Goal: Information Seeking & Learning: Check status

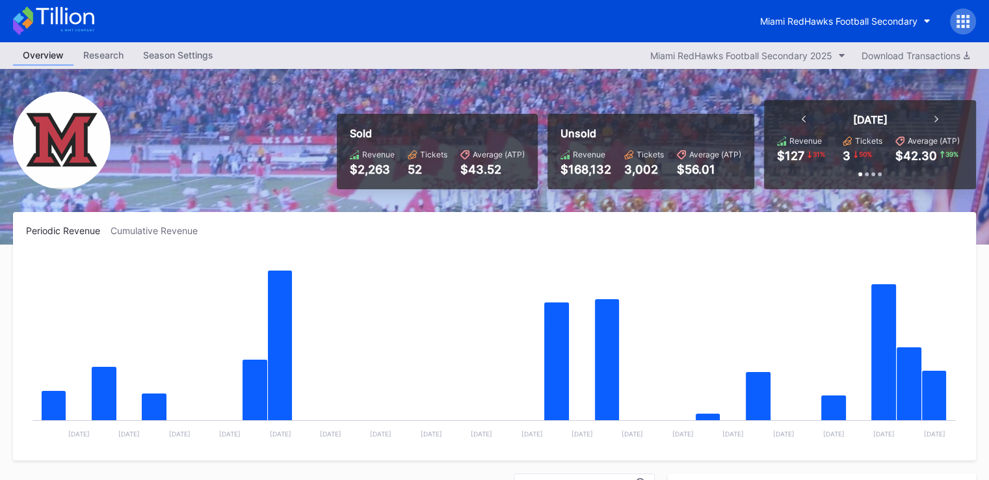
click at [672, 28] on div "Miami RedHawks Football Secondary" at bounding box center [494, 21] width 989 height 42
click at [426, 283] on rect "Chart title" at bounding box center [494, 349] width 936 height 195
click at [317, 16] on div "Miami RedHawks Football Secondary" at bounding box center [494, 21] width 989 height 42
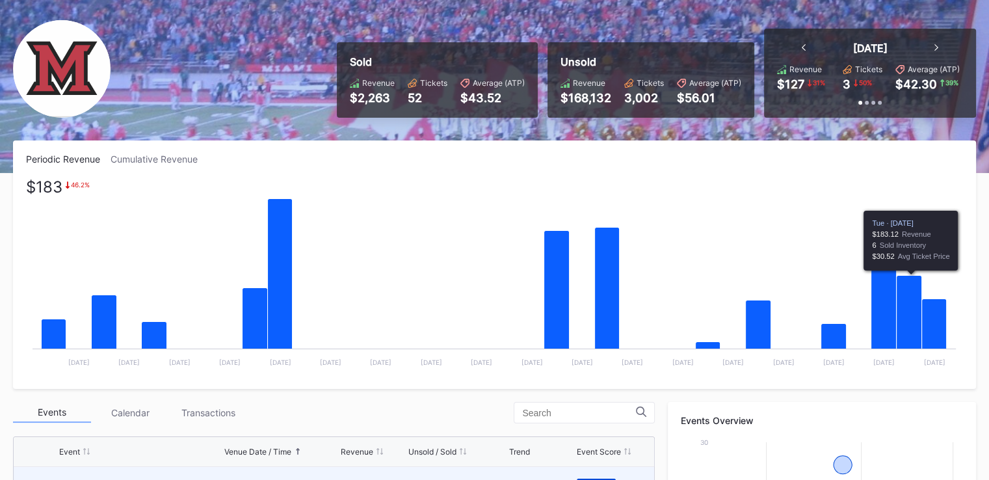
scroll to position [325, 0]
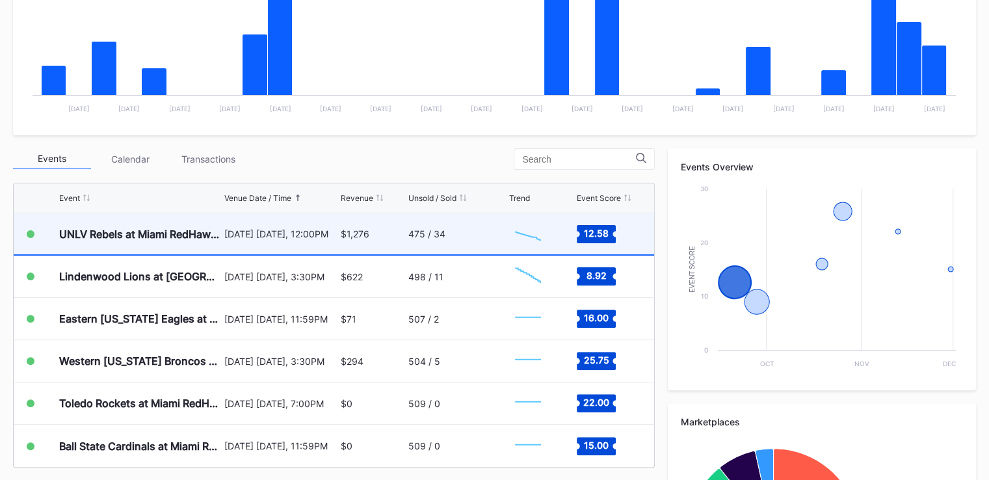
click at [352, 238] on div "$1,276" at bounding box center [355, 233] width 29 height 11
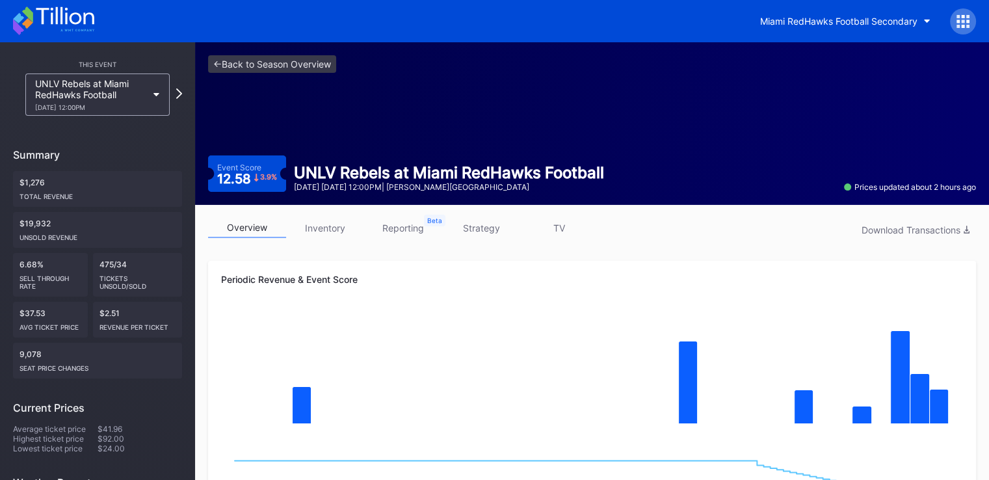
click at [330, 229] on link "inventory" at bounding box center [325, 228] width 78 height 20
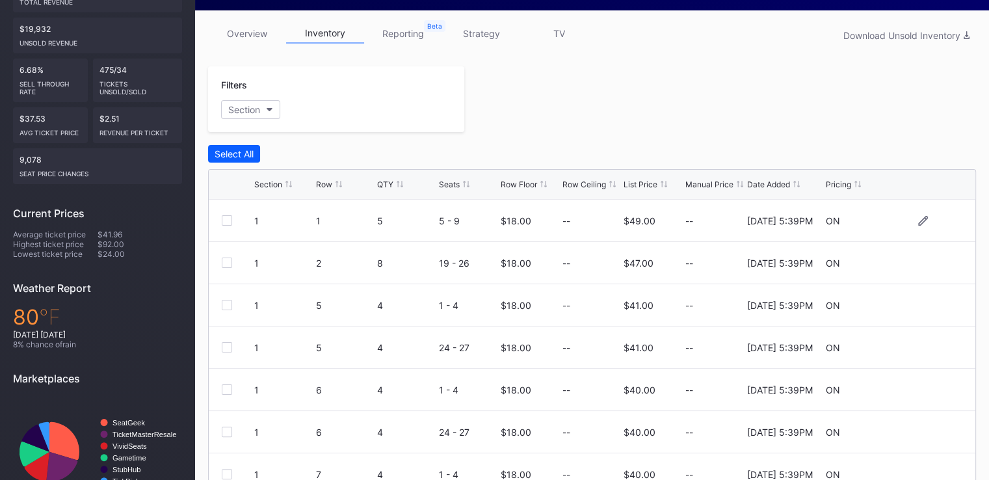
scroll to position [195, 0]
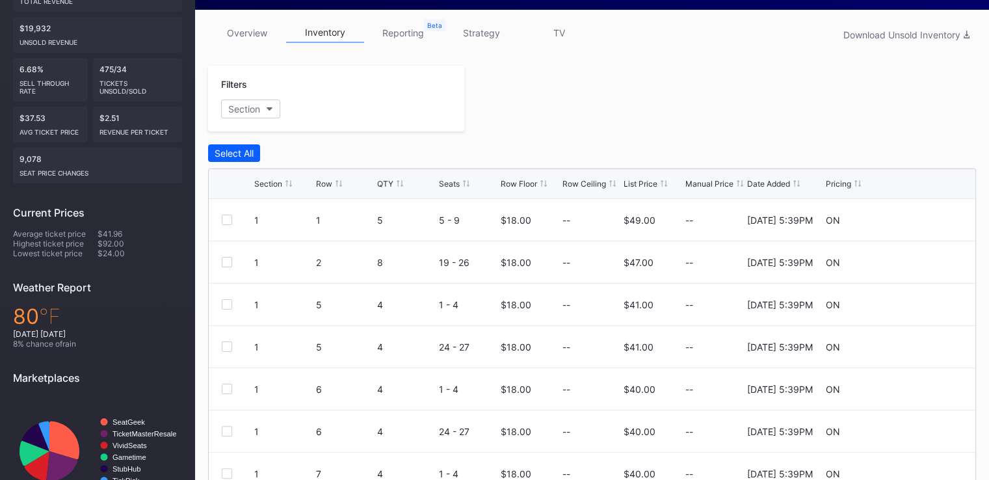
click at [410, 37] on link "reporting" at bounding box center [403, 33] width 78 height 20
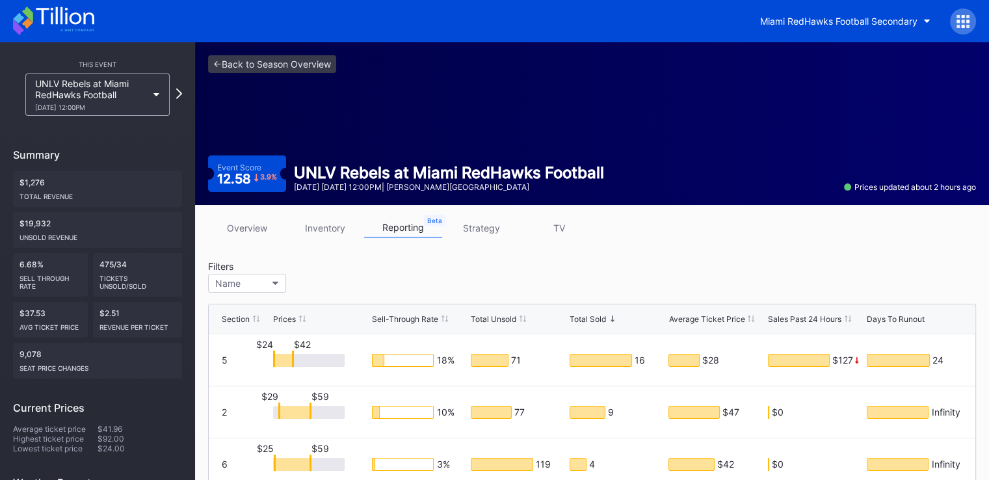
click at [315, 225] on link "inventory" at bounding box center [325, 228] width 78 height 20
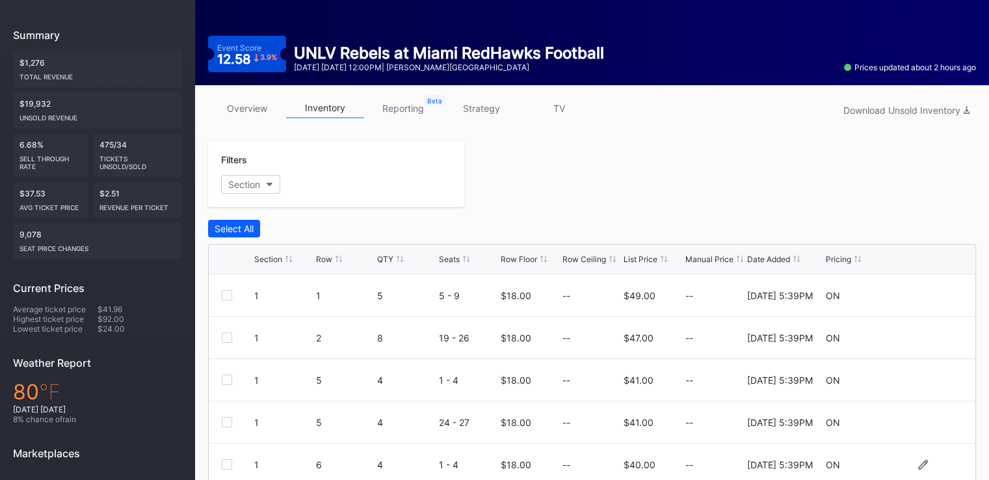
scroll to position [254, 0]
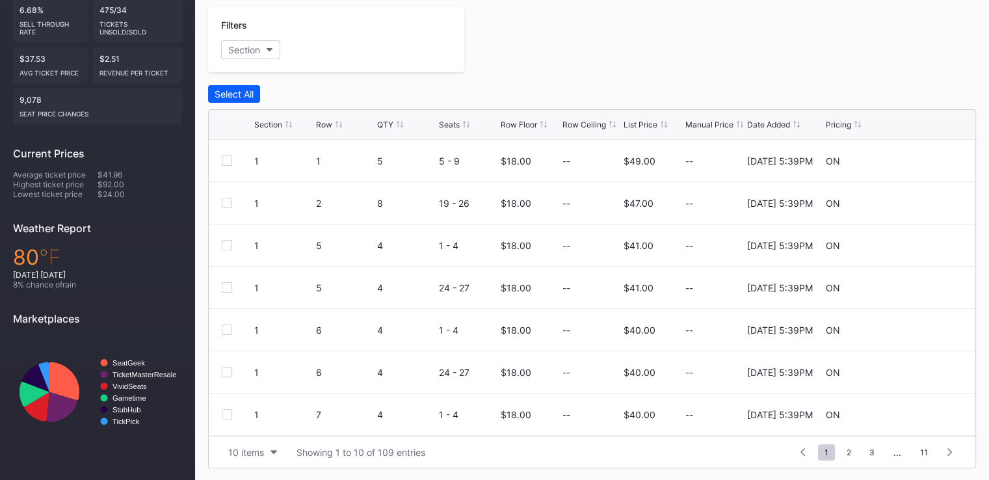
click at [638, 128] on div "Section Row QTY Seats Row Floor Row Ceiling List Price Manual Price Date Added …" at bounding box center [592, 125] width 766 height 30
click at [634, 122] on div "List Price" at bounding box center [640, 125] width 34 height 10
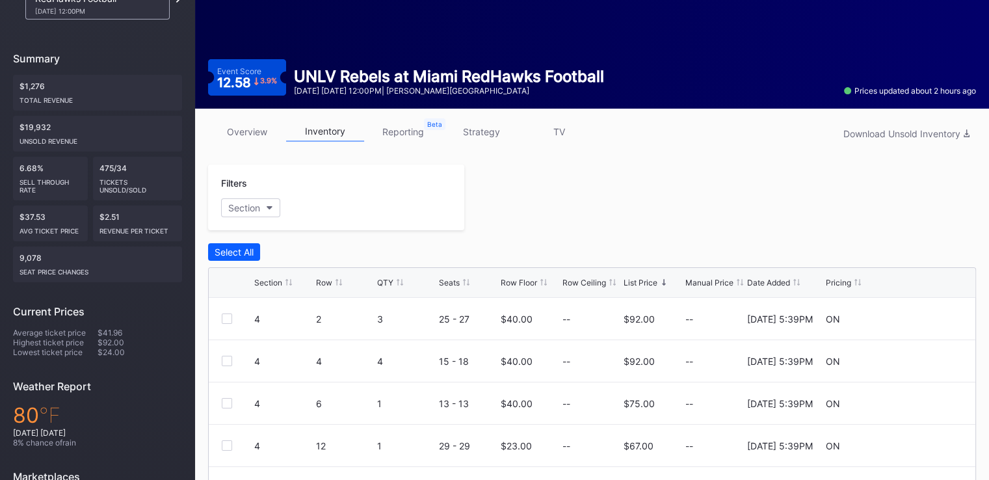
scroll to position [0, 0]
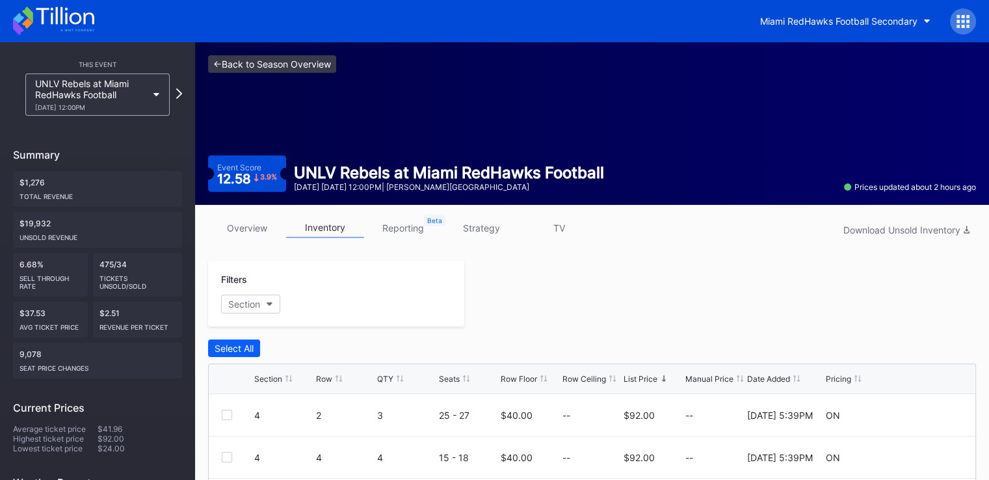
click at [222, 66] on link "<- Back to Season Overview" at bounding box center [272, 64] width 128 height 18
